Goal: Obtain resource: Download file/media

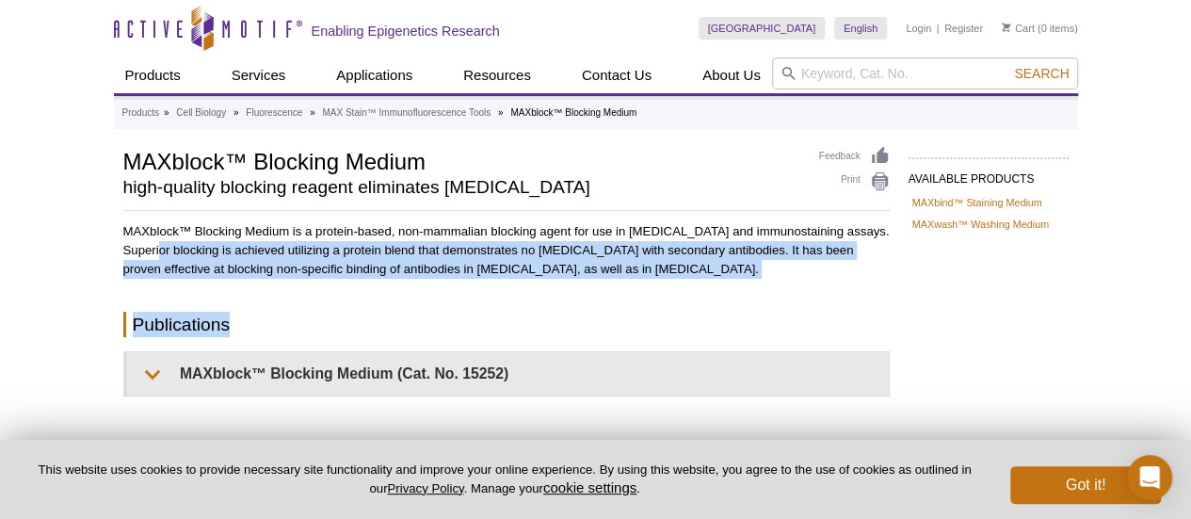
drag, startPoint x: 184, startPoint y: 255, endPoint x: 794, endPoint y: 279, distance: 611.3
click at [794, 279] on div "MAXblock™ Blocking Medium is a protein-based, non-mammalian blocking agent for …" at bounding box center [506, 308] width 766 height 173
click at [782, 280] on div "MAXblock™ Blocking Medium is a protein-based, non-mammalian blocking agent for …" at bounding box center [506, 308] width 766 height 173
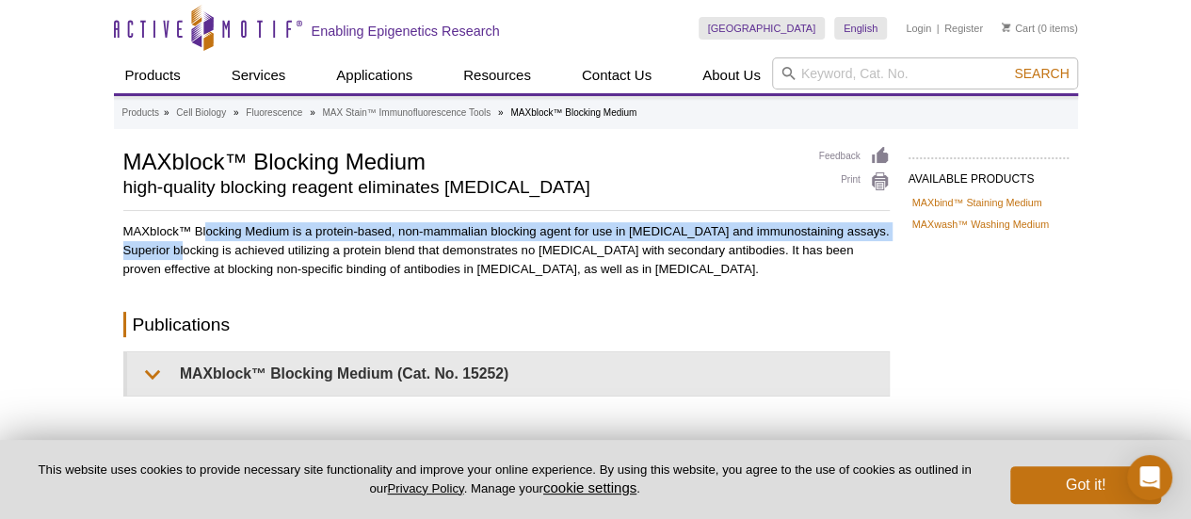
drag, startPoint x: 207, startPoint y: 233, endPoint x: 209, endPoint y: 258, distance: 24.5
click at [209, 258] on p "MAXblock™ Blocking Medium is a protein-based, non-mammalian blocking agent for …" at bounding box center [506, 250] width 766 height 56
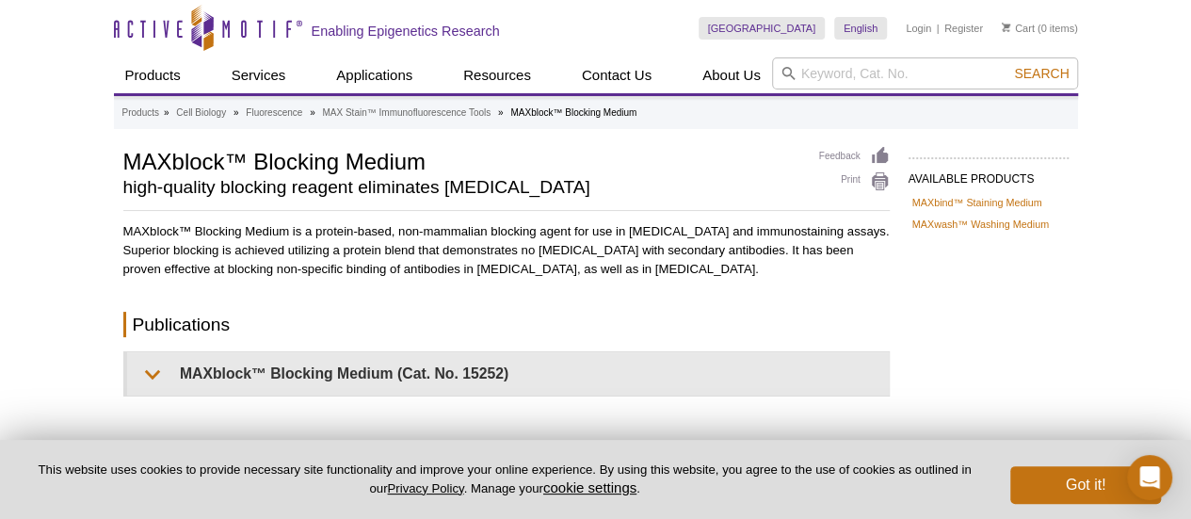
click at [203, 278] on p "MAXblock™ Blocking Medium is a protein-based, non-mammalian blocking agent for …" at bounding box center [506, 250] width 766 height 56
drag, startPoint x: 181, startPoint y: 249, endPoint x: 861, endPoint y: 274, distance: 680.9
click at [861, 274] on p "MAXblock™ Blocking Medium is a protein-based, non-mammalian blocking agent for …" at bounding box center [506, 250] width 766 height 56
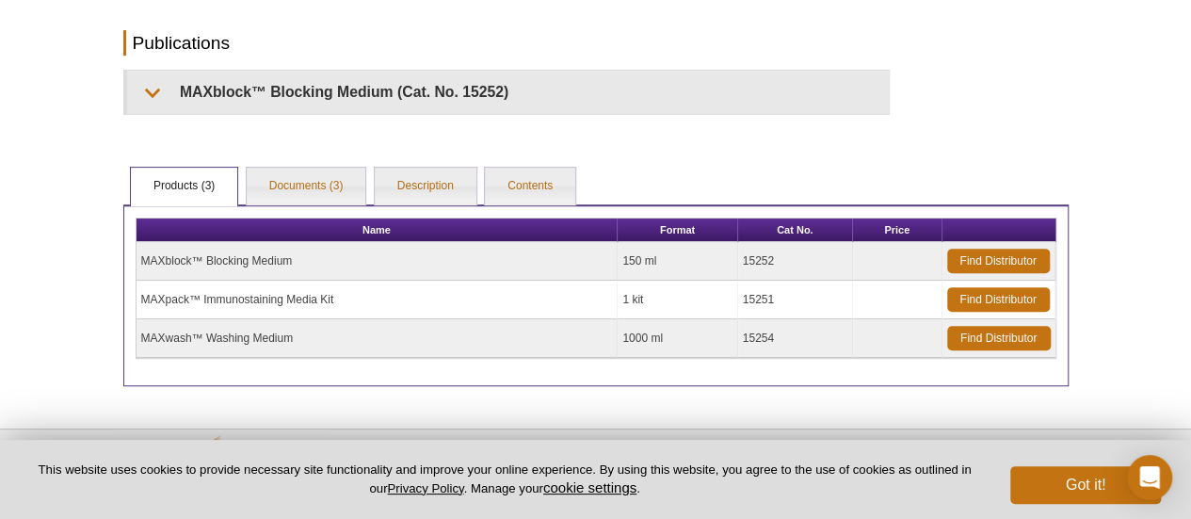
scroll to position [344, 0]
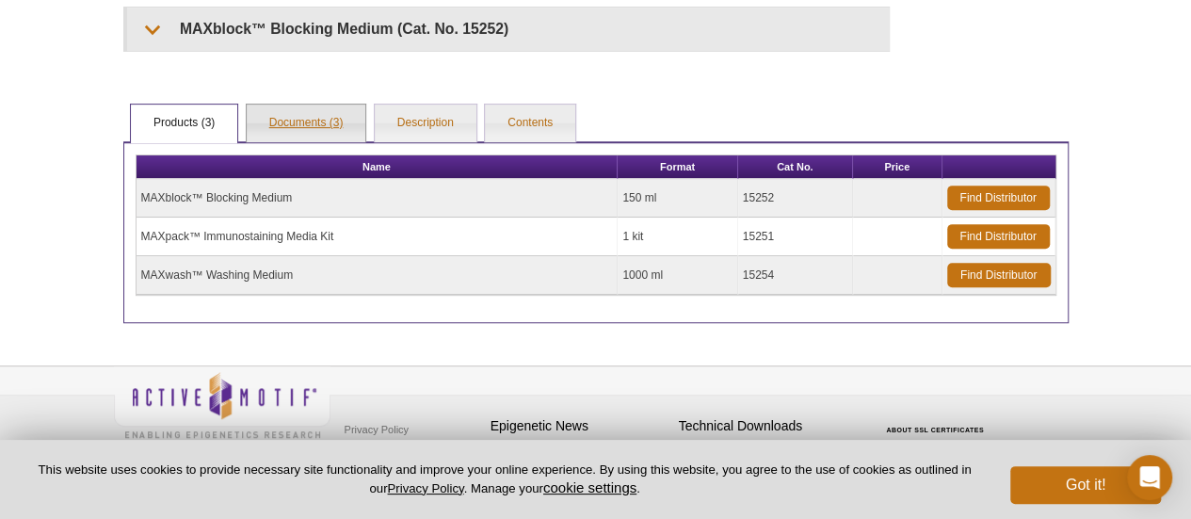
click at [322, 114] on link "Documents (3)" at bounding box center [307, 123] width 120 height 38
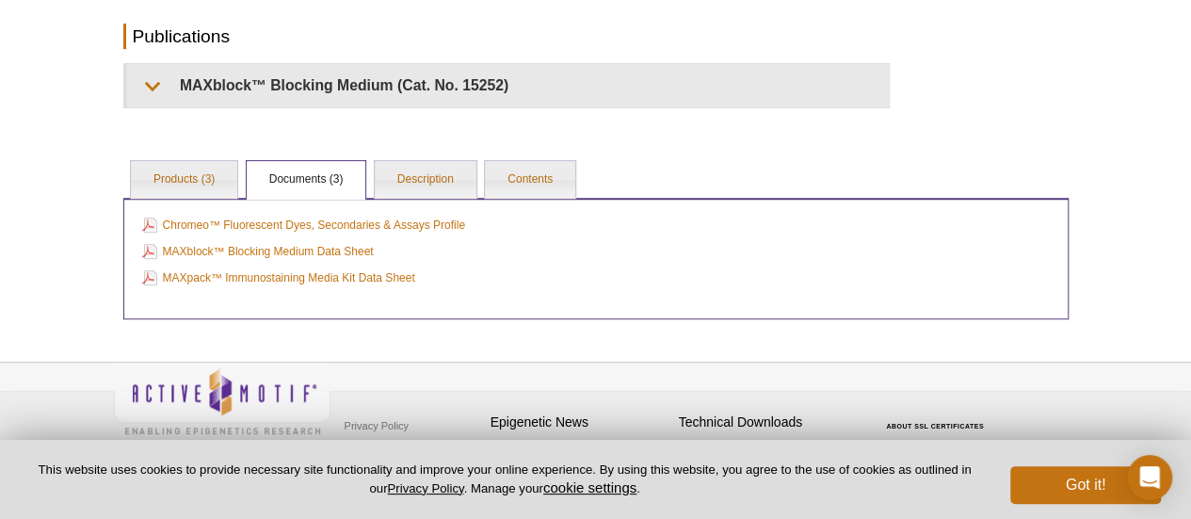
scroll to position [294, 0]
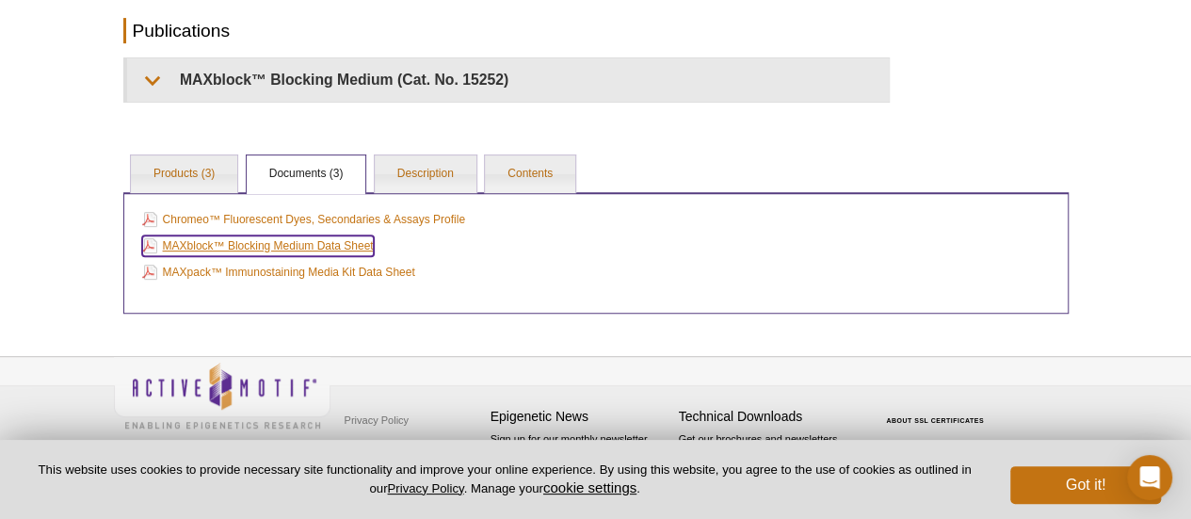
click at [225, 242] on link "MAXblock™ Blocking Medium Data Sheet" at bounding box center [258, 245] width 232 height 21
